Goal: Find specific page/section: Find specific page/section

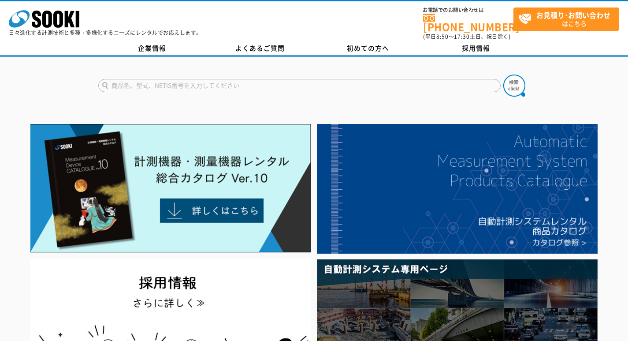
click at [168, 79] on input "text" at bounding box center [299, 85] width 402 height 13
type input "３"
type input "３２６"
click at [503, 74] on button at bounding box center [514, 85] width 22 height 22
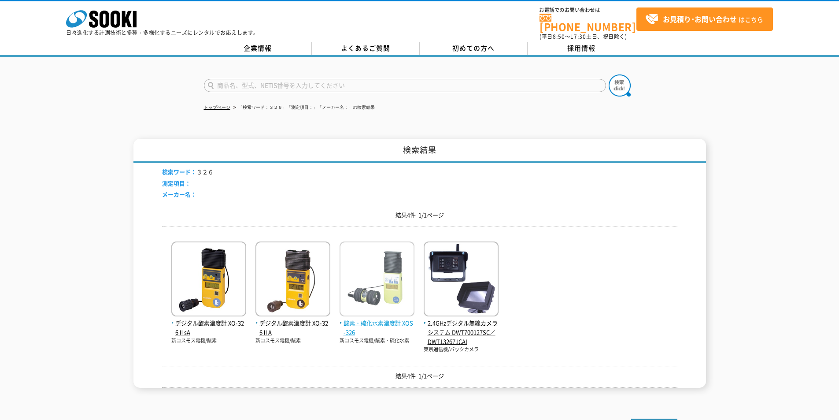
click at [392, 313] on img at bounding box center [377, 279] width 75 height 77
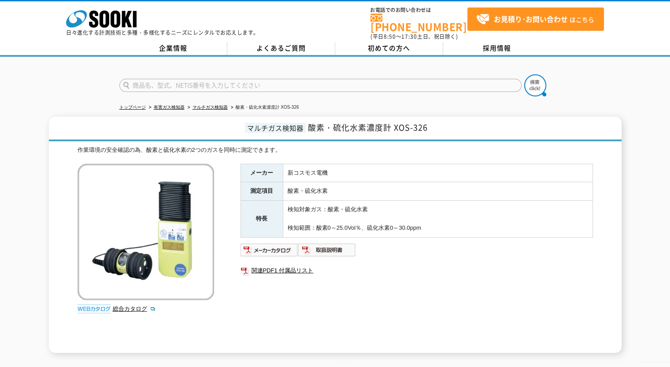
click at [501, 126] on h1 "マルチガス検知器 酸素・硫化水素濃度計 XOS-326" at bounding box center [335, 129] width 573 height 25
